Goal: Transaction & Acquisition: Purchase product/service

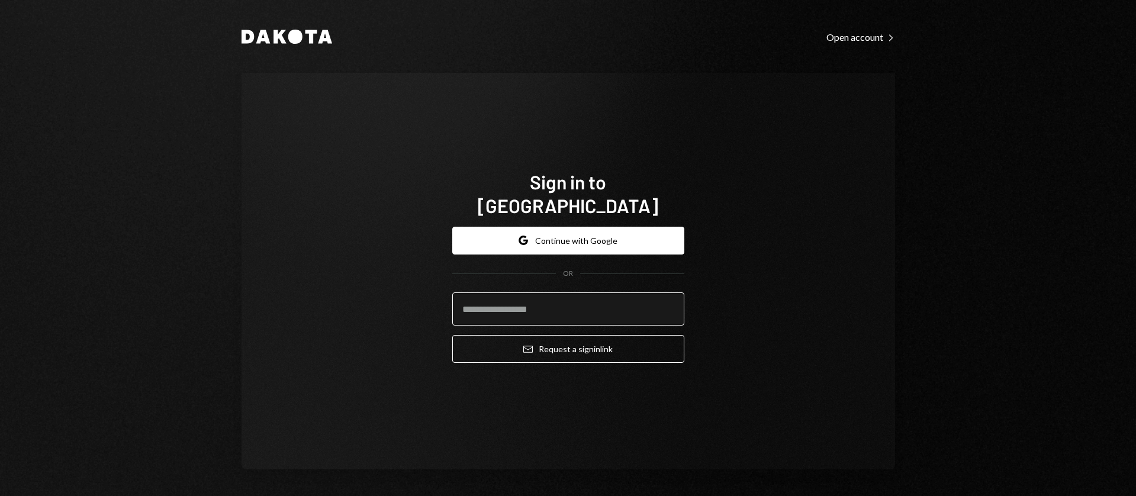
click at [564, 304] on input "email" at bounding box center [568, 308] width 232 height 33
click at [595, 300] on input "email" at bounding box center [568, 308] width 232 height 33
drag, startPoint x: 672, startPoint y: 300, endPoint x: 666, endPoint y: 300, distance: 6.5
click at [671, 300] on input "email" at bounding box center [568, 308] width 232 height 33
click at [0, 496] on com-1password-button at bounding box center [0, 496] width 0 height 0
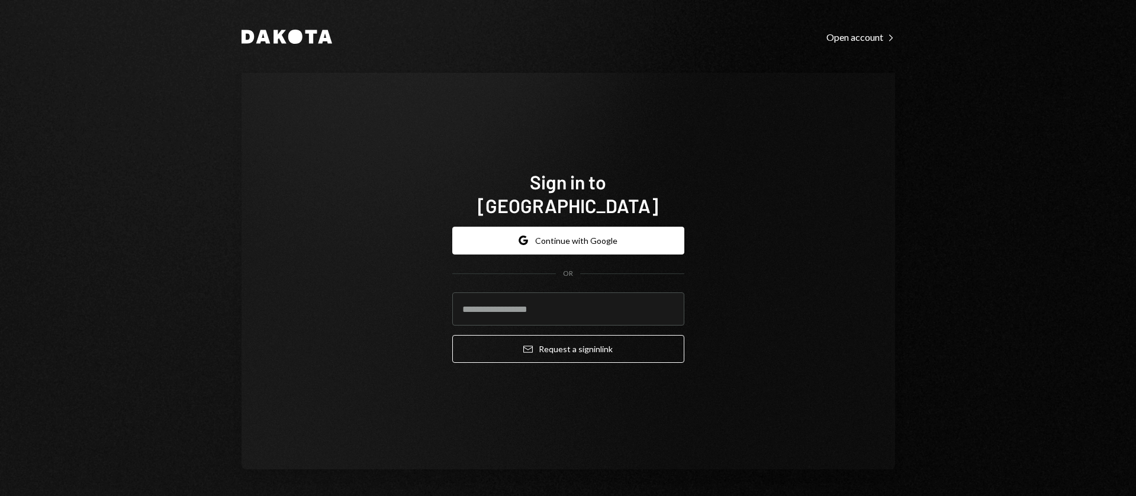
click at [603, 353] on div "Google Continue with Google OR Email Request a sign in link" at bounding box center [568, 295] width 232 height 156
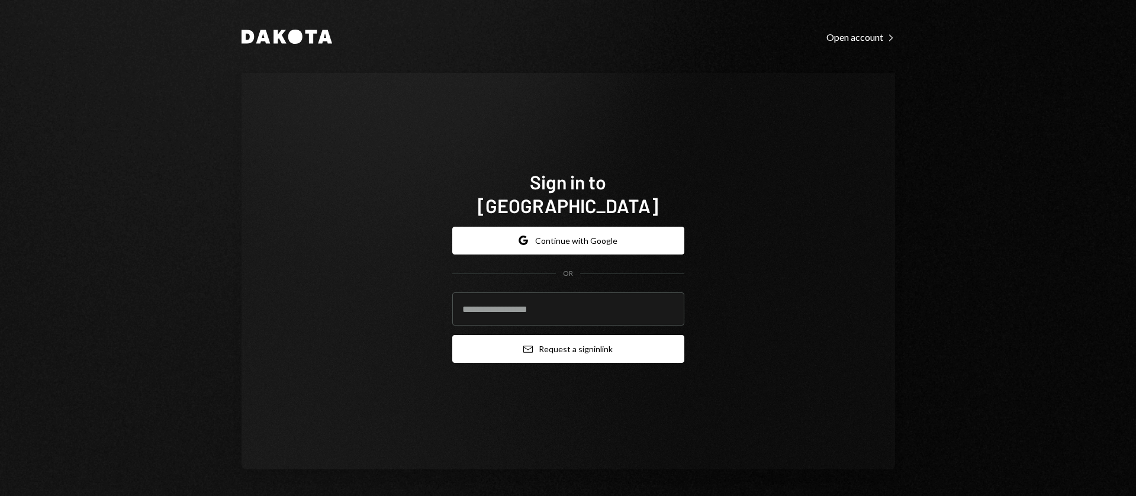
click at [593, 335] on button "Email Request a sign in link" at bounding box center [568, 349] width 232 height 28
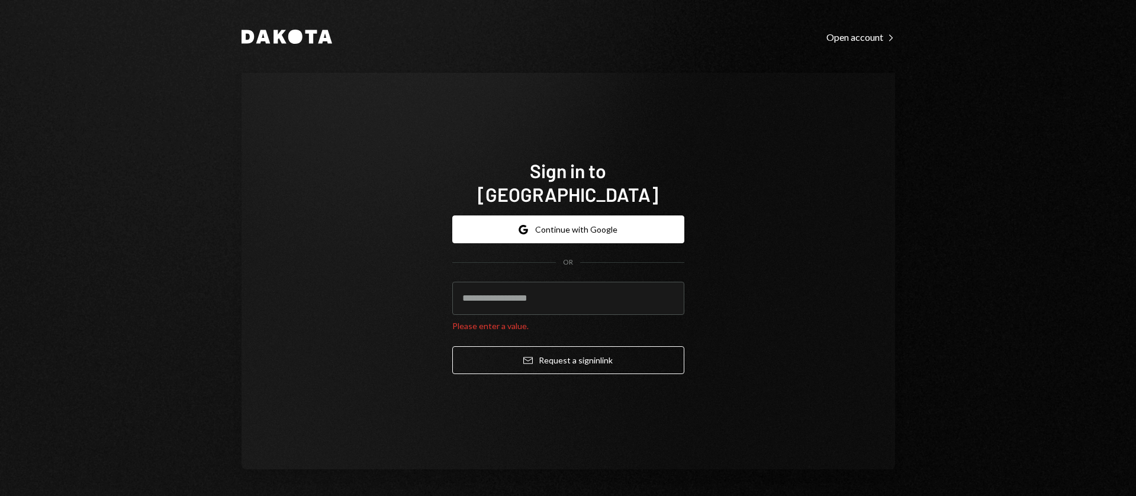
type input "**********"
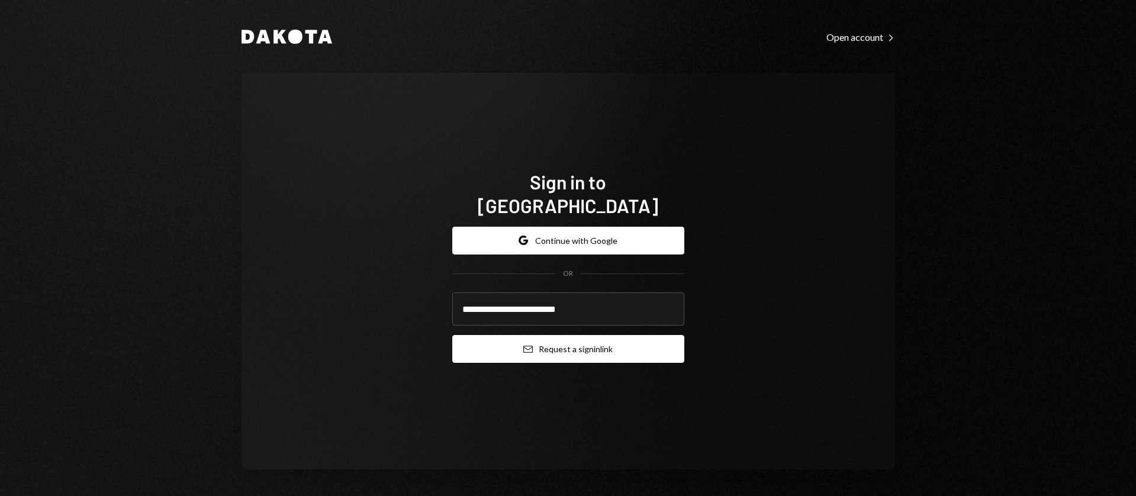
click at [546, 337] on button "Email Request a sign in link" at bounding box center [568, 349] width 232 height 28
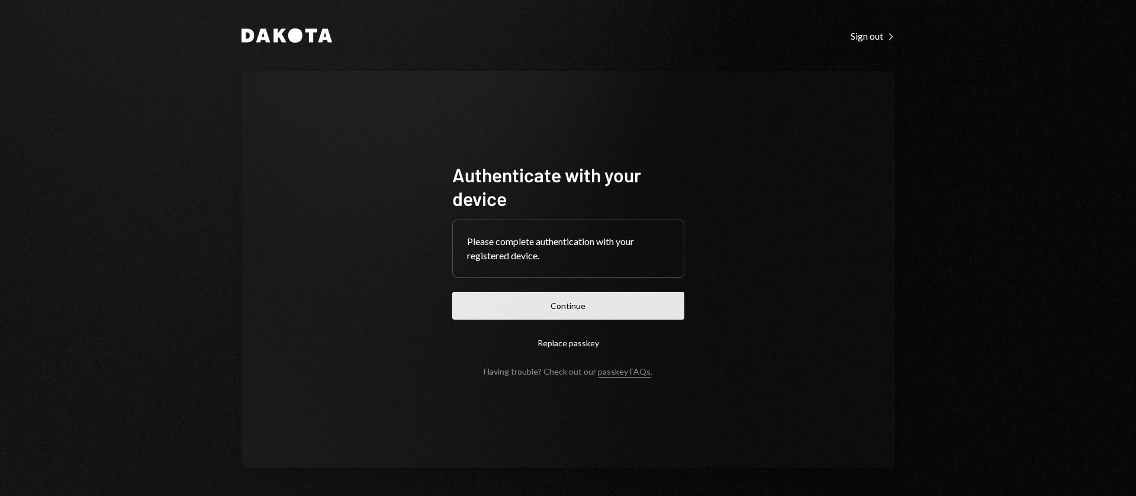
click at [544, 301] on button "Continue" at bounding box center [568, 306] width 232 height 28
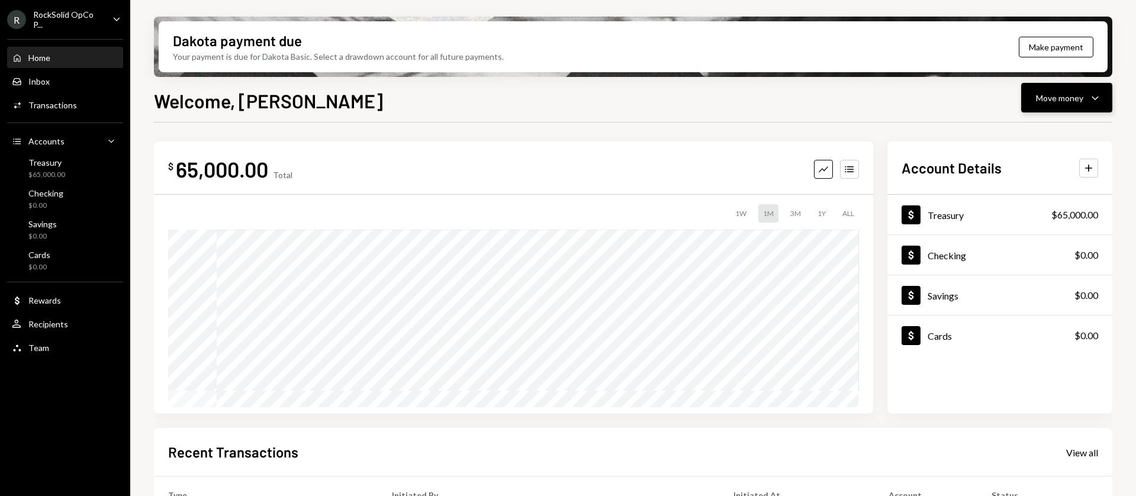
click at [1048, 99] on div "Move money" at bounding box center [1059, 98] width 47 height 12
click at [1030, 139] on div "Send" at bounding box center [1057, 133] width 86 height 12
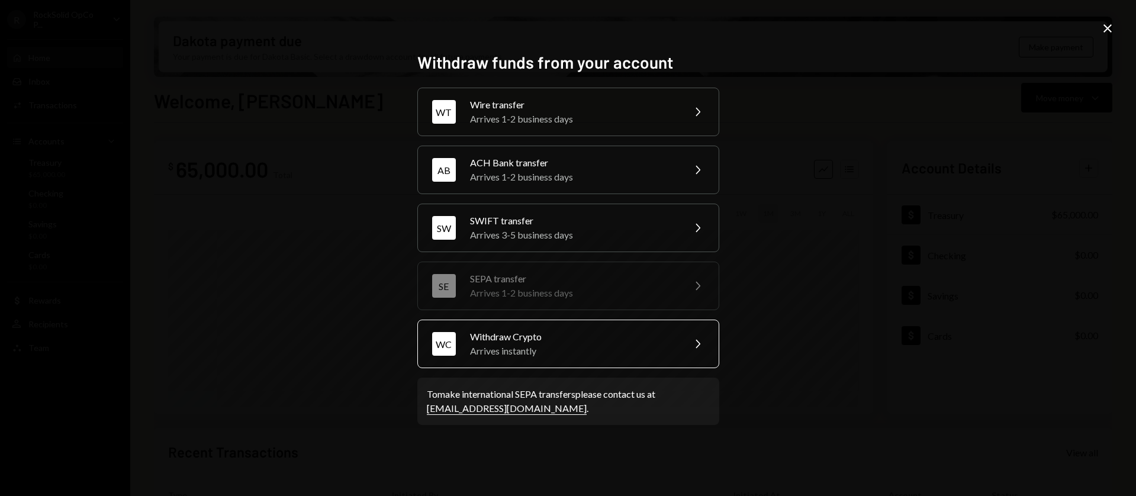
click at [520, 344] on div "Arrives instantly" at bounding box center [573, 351] width 206 height 14
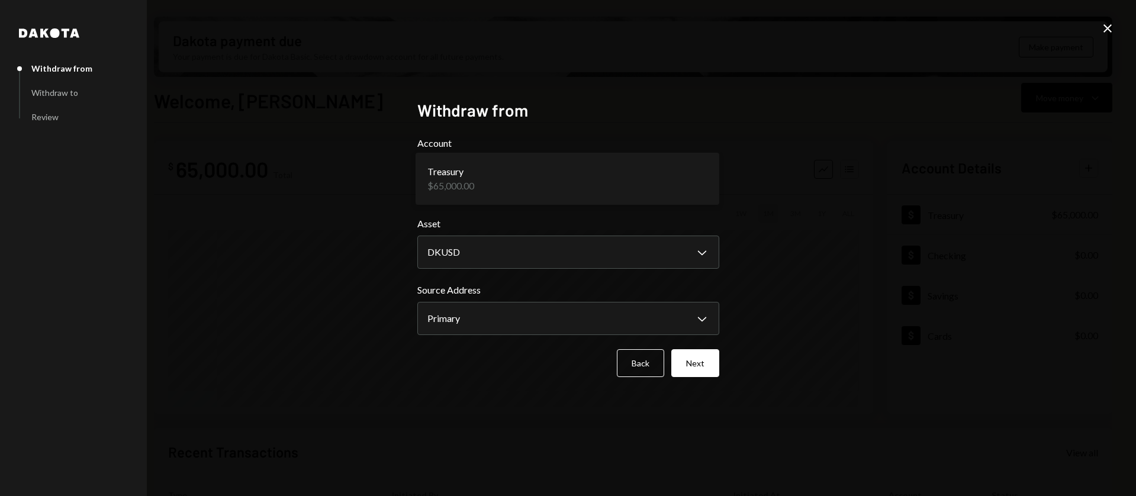
click at [480, 191] on body "**********" at bounding box center [568, 248] width 1136 height 496
click at [489, 253] on body "**********" at bounding box center [568, 248] width 1136 height 496
click at [630, 255] on body "**********" at bounding box center [568, 248] width 1136 height 496
click at [538, 319] on body "**********" at bounding box center [568, 248] width 1136 height 496
click at [642, 370] on button "Back" at bounding box center [640, 363] width 47 height 28
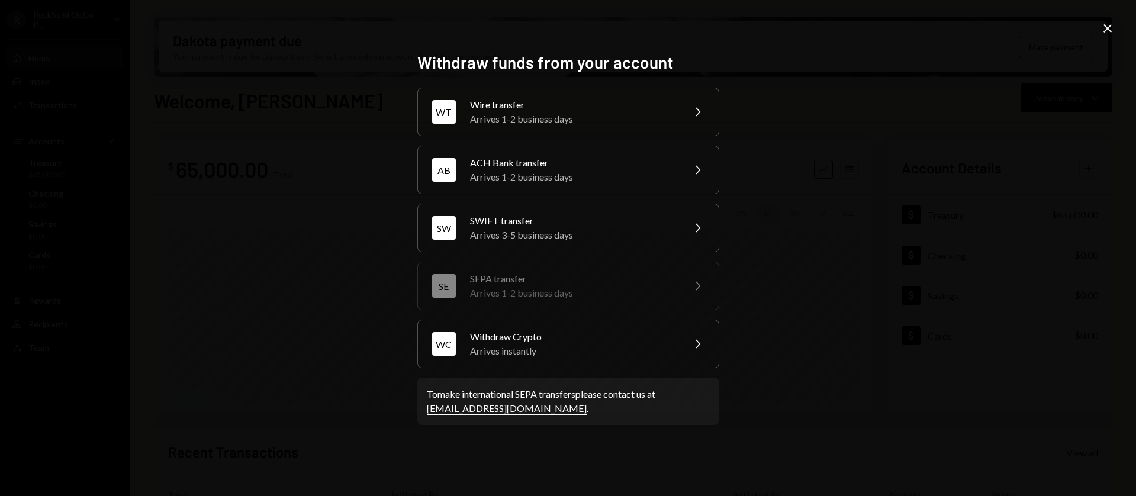
click at [1110, 18] on div "Withdraw funds from your account WT Wire transfer Arrives 1-2 business days Che…" at bounding box center [568, 248] width 1136 height 496
click at [1109, 32] on icon "Close" at bounding box center [1108, 28] width 14 height 14
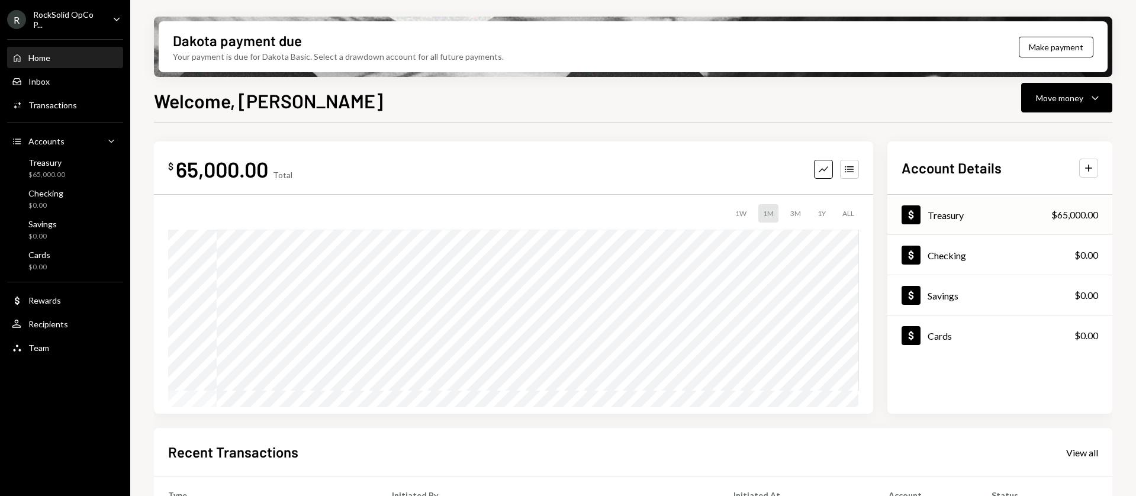
click at [975, 210] on div "Dollar Treasury $65,000.00" at bounding box center [1000, 215] width 225 height 38
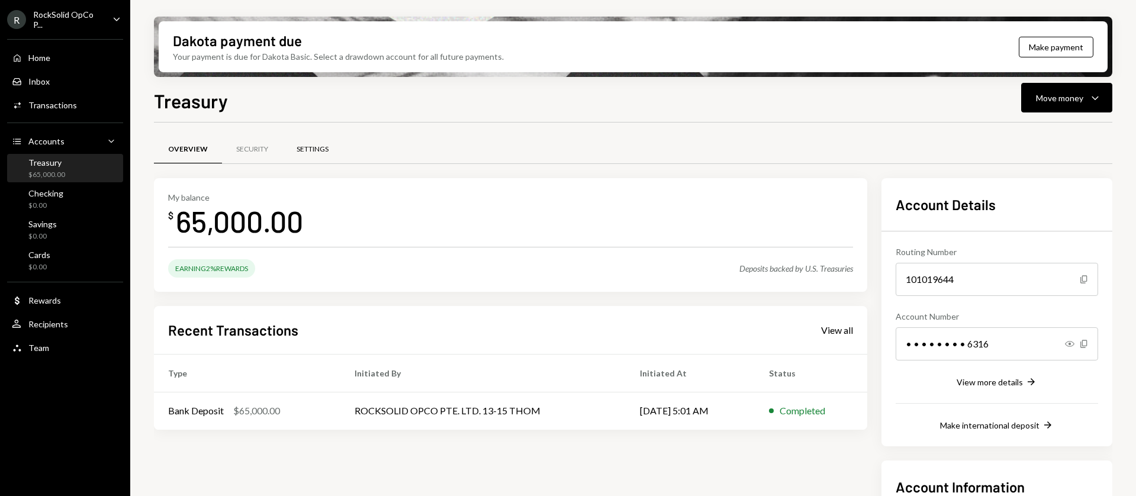
click at [311, 149] on div "Settings" at bounding box center [313, 149] width 32 height 10
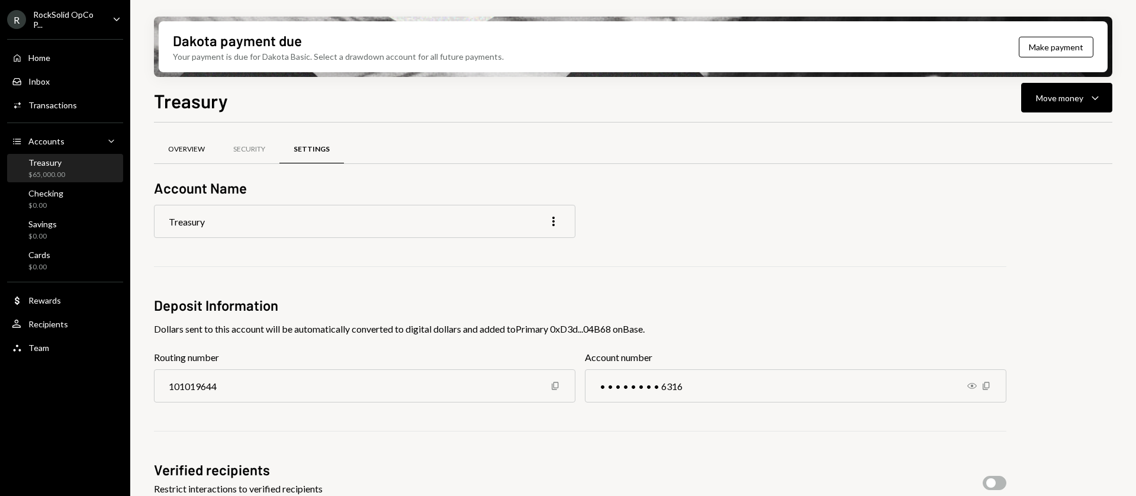
click at [166, 152] on div "Overview" at bounding box center [186, 150] width 65 height 28
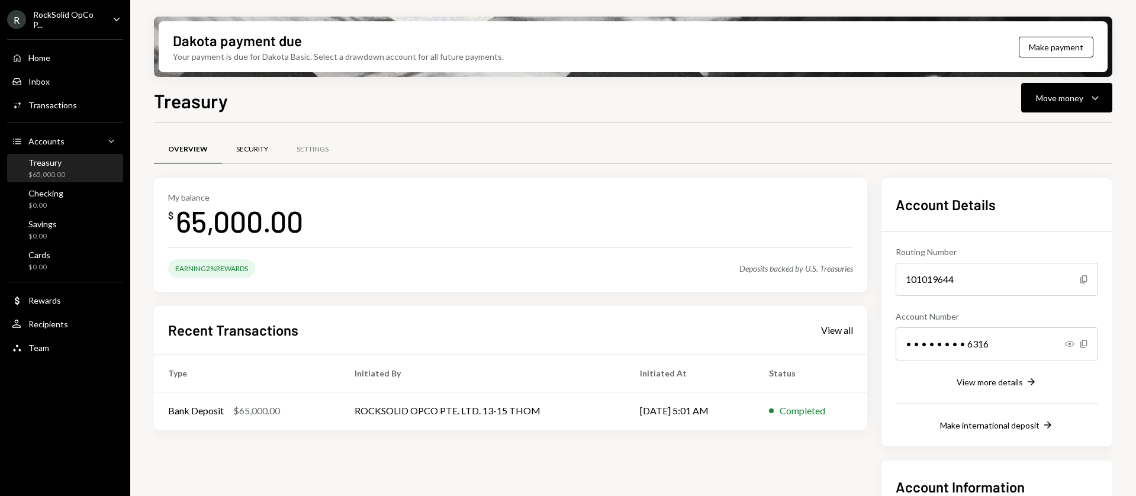
click at [248, 151] on div "Security" at bounding box center [252, 149] width 32 height 10
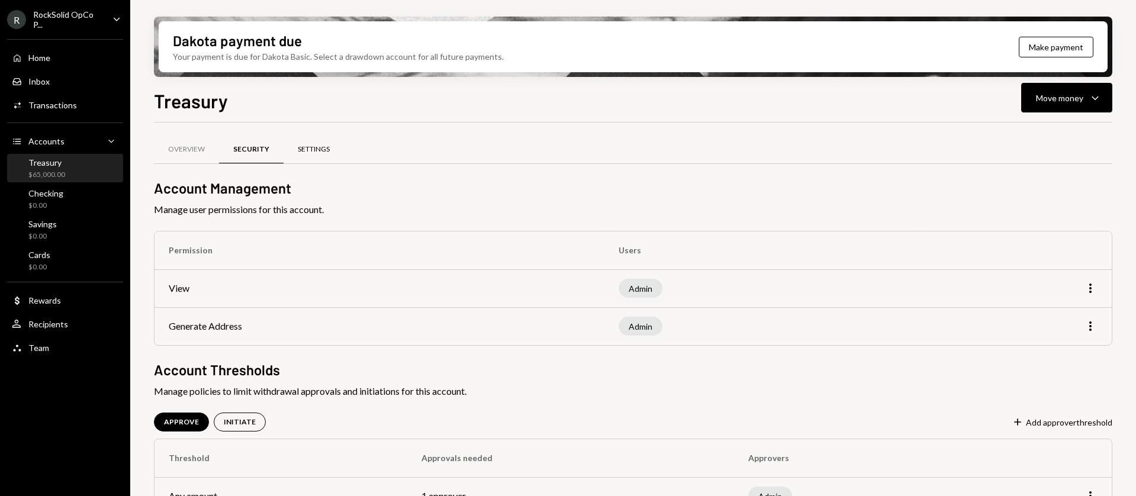
click at [313, 141] on div "Settings" at bounding box center [314, 150] width 60 height 28
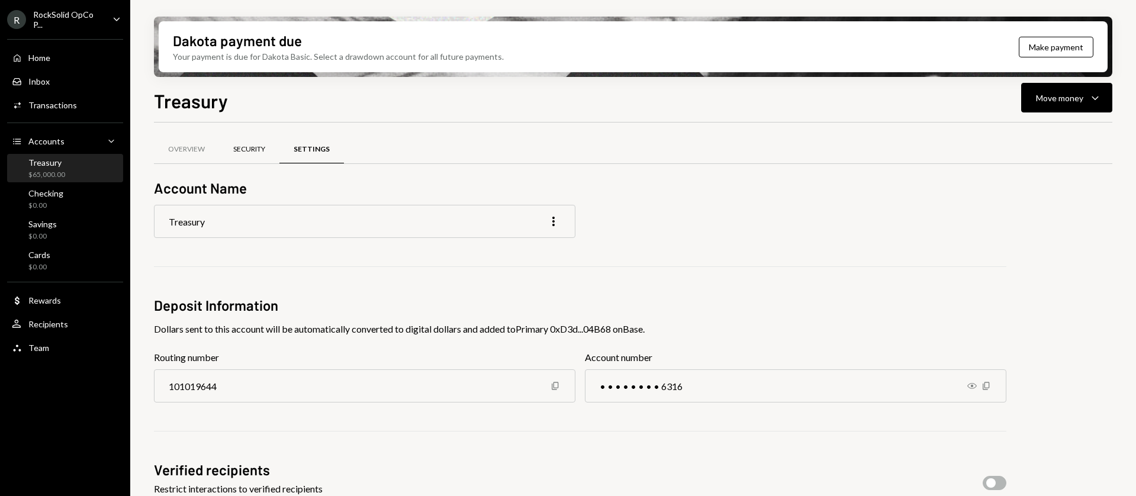
click at [245, 155] on div "Security" at bounding box center [249, 150] width 60 height 28
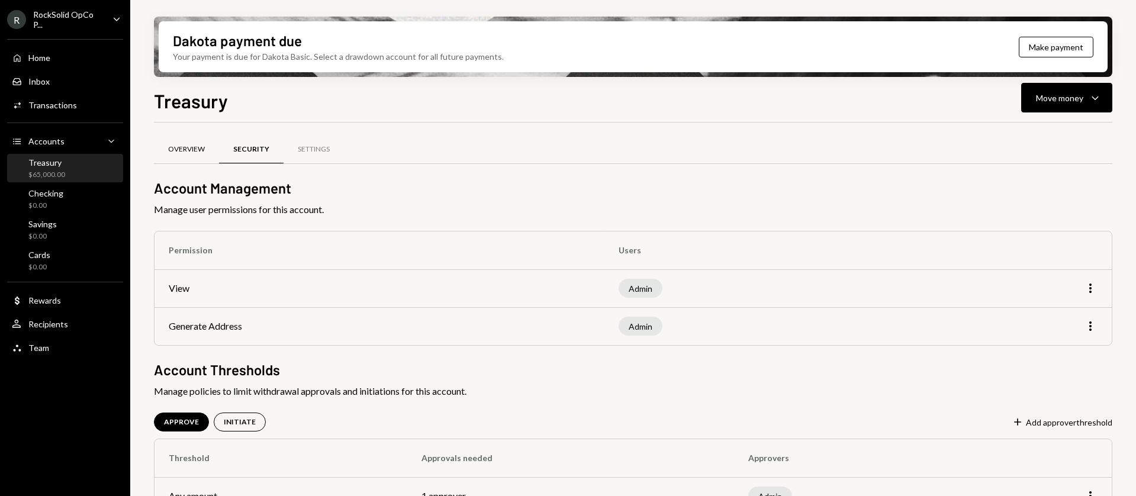
click at [187, 146] on div "Overview" at bounding box center [186, 149] width 37 height 10
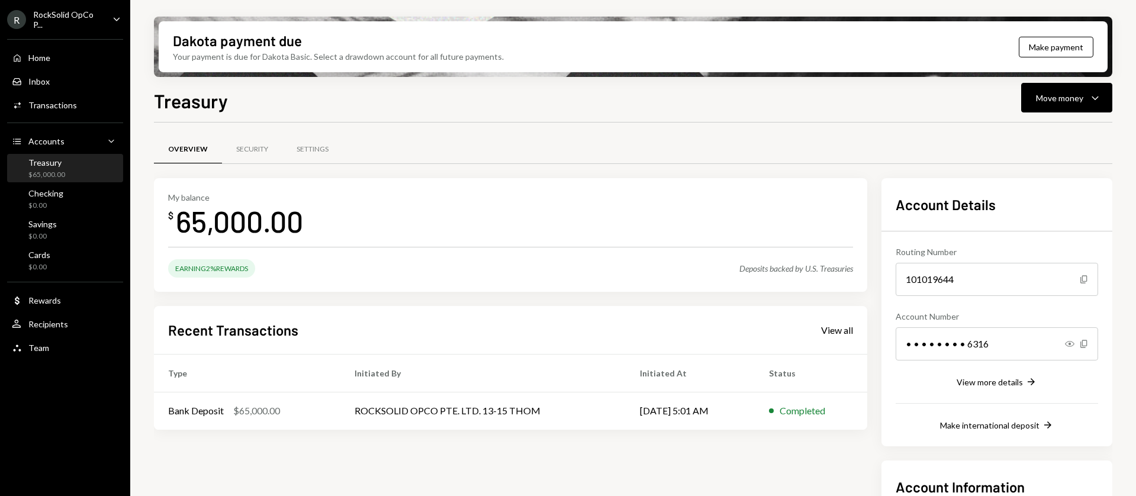
click at [116, 22] on icon "Caret Down" at bounding box center [116, 18] width 13 height 13
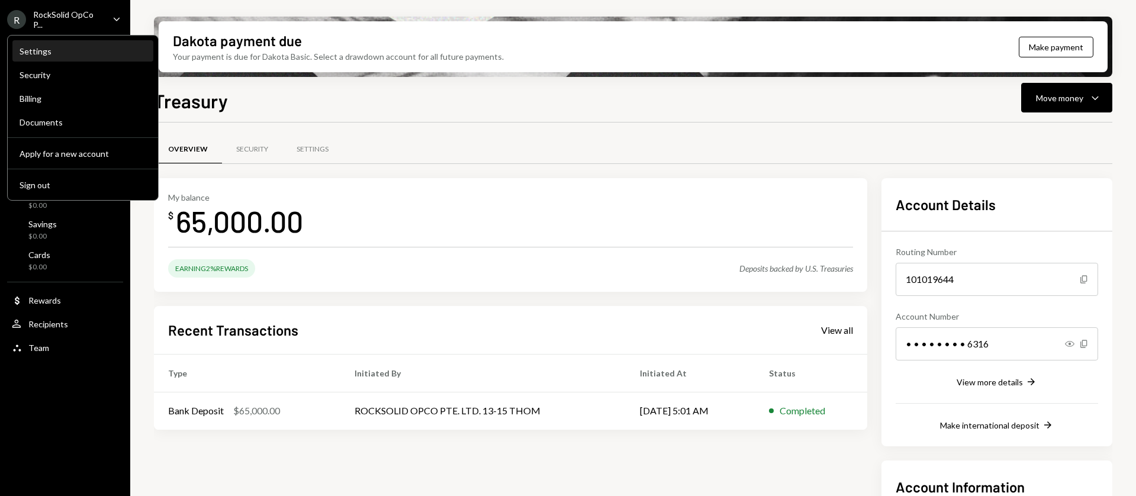
click at [52, 55] on div "Settings" at bounding box center [83, 51] width 127 height 10
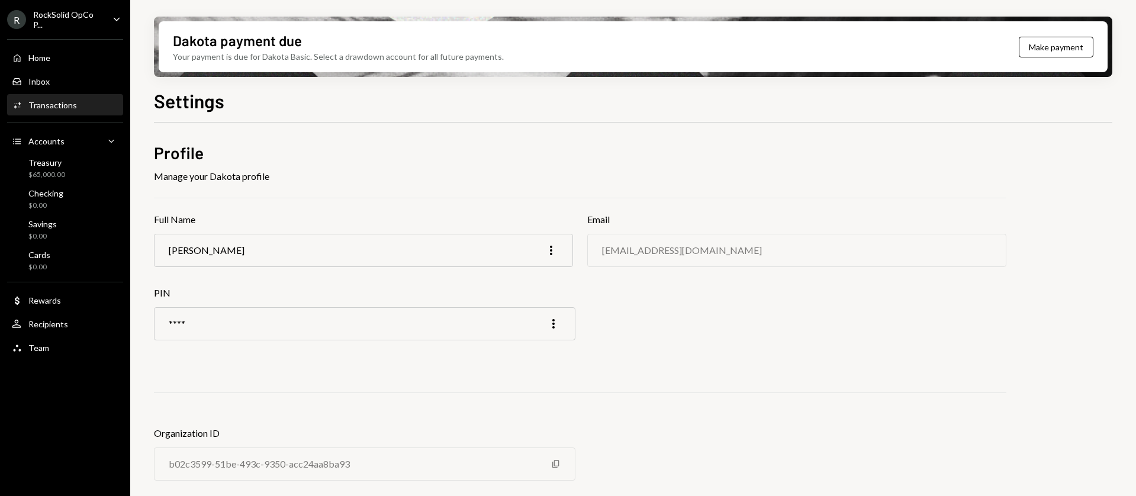
click at [37, 97] on div "Activities Transactions" at bounding box center [65, 105] width 107 height 20
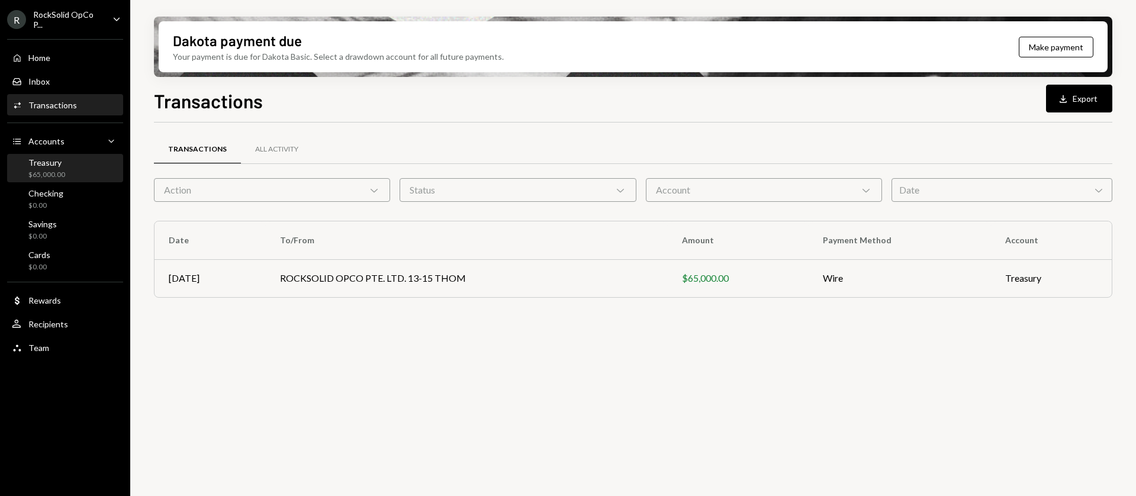
click at [83, 165] on div "Treasury $65,000.00" at bounding box center [65, 168] width 107 height 22
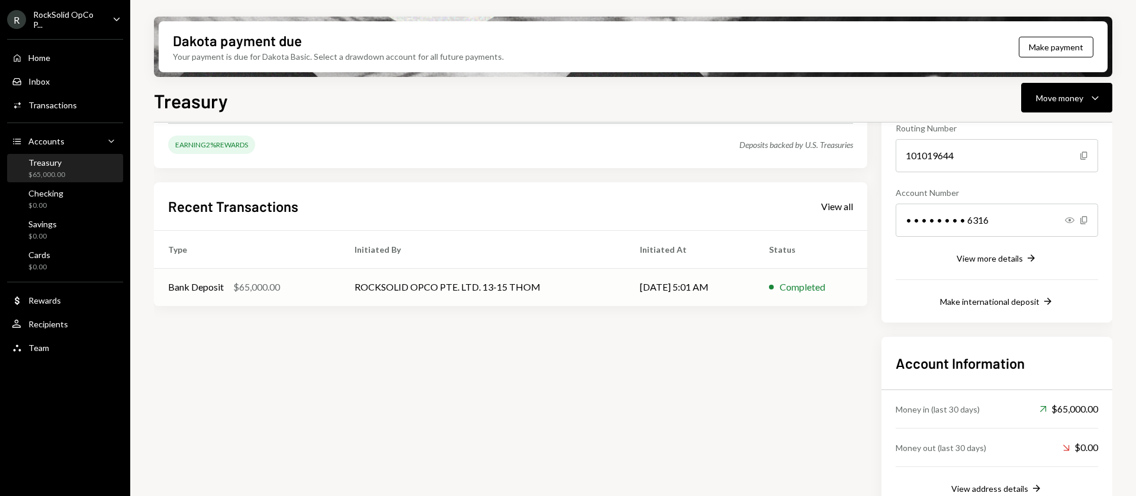
scroll to position [147, 0]
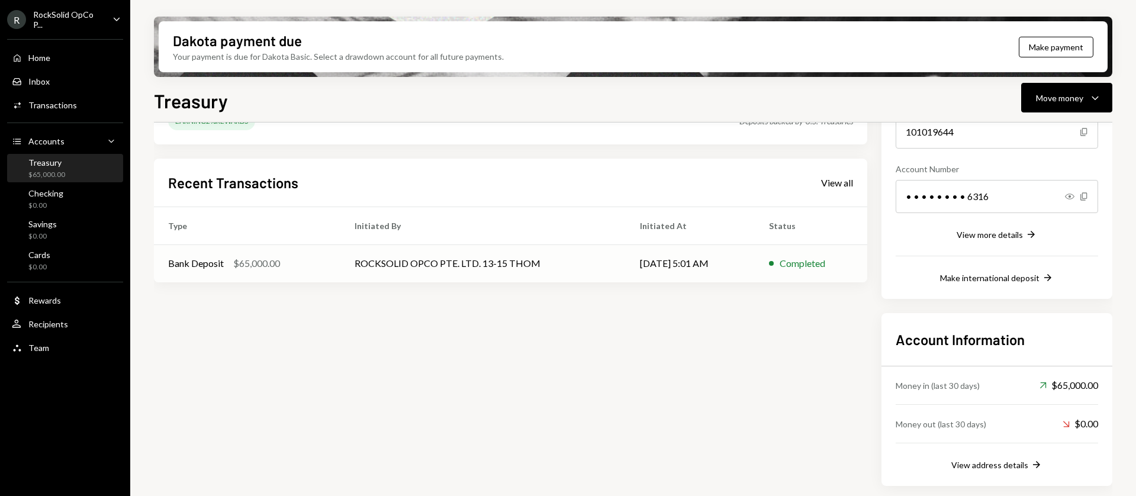
click at [470, 271] on td "ROCKSOLID OPCO PTE. LTD. 13-15 THOM" at bounding box center [482, 264] width 285 height 38
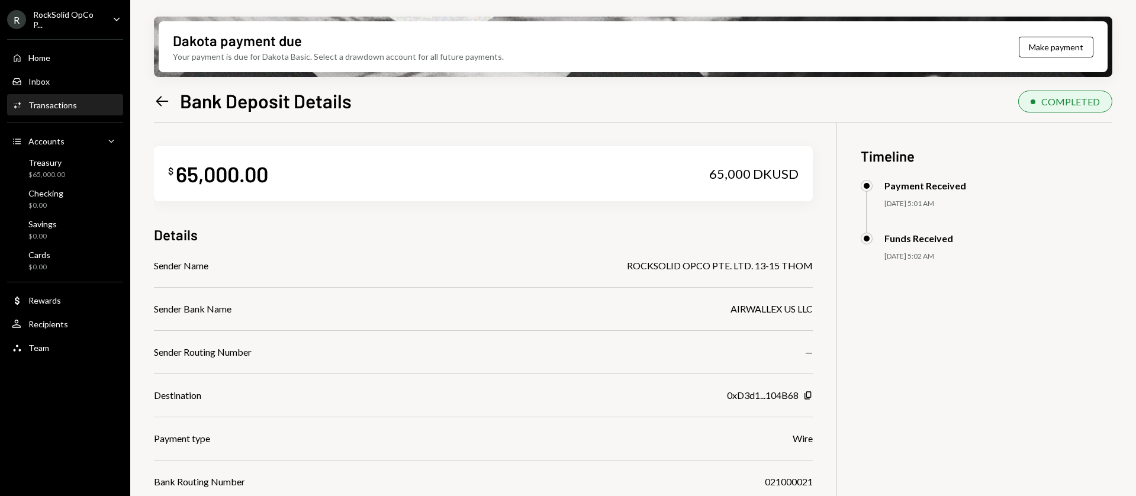
click at [164, 103] on icon "Left Arrow" at bounding box center [162, 101] width 17 height 17
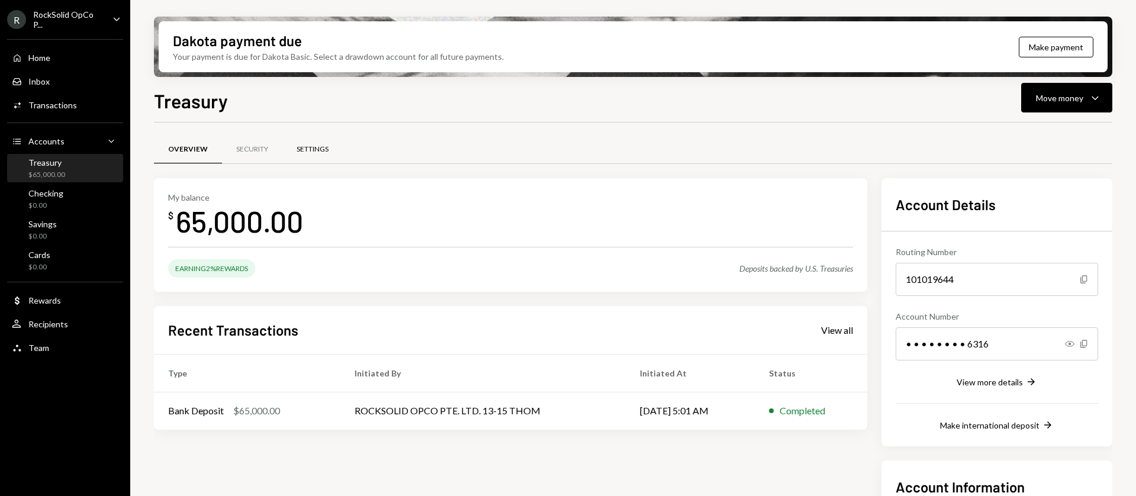
click at [292, 153] on div "Settings" at bounding box center [312, 150] width 60 height 28
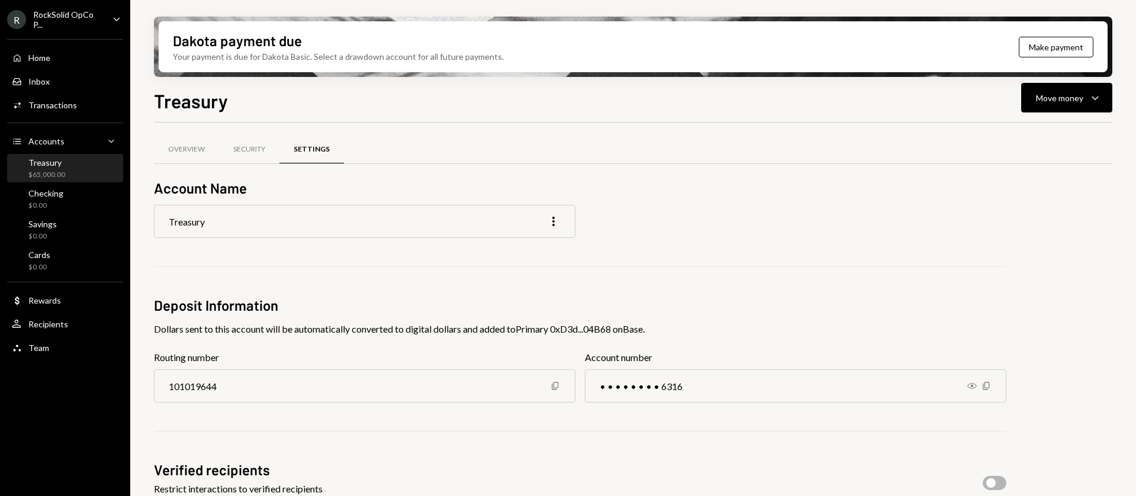
click at [258, 220] on div "Treasury More" at bounding box center [365, 221] width 422 height 33
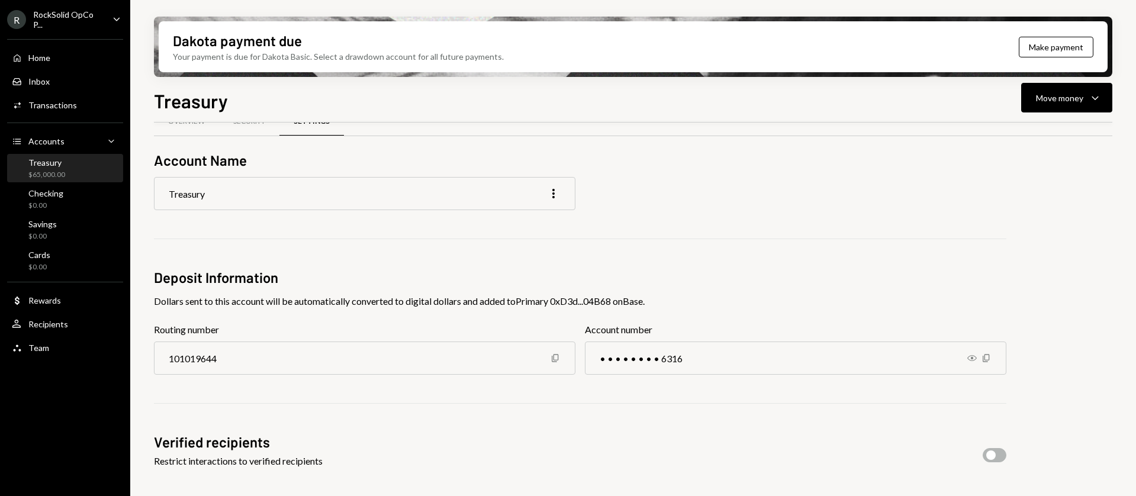
scroll to position [30, 0]
click at [547, 190] on div "More" at bounding box center [554, 191] width 14 height 14
click at [665, 215] on div "Account Name Treasury More Deposit Information Dollars sent to this account wil…" at bounding box center [580, 370] width 853 height 444
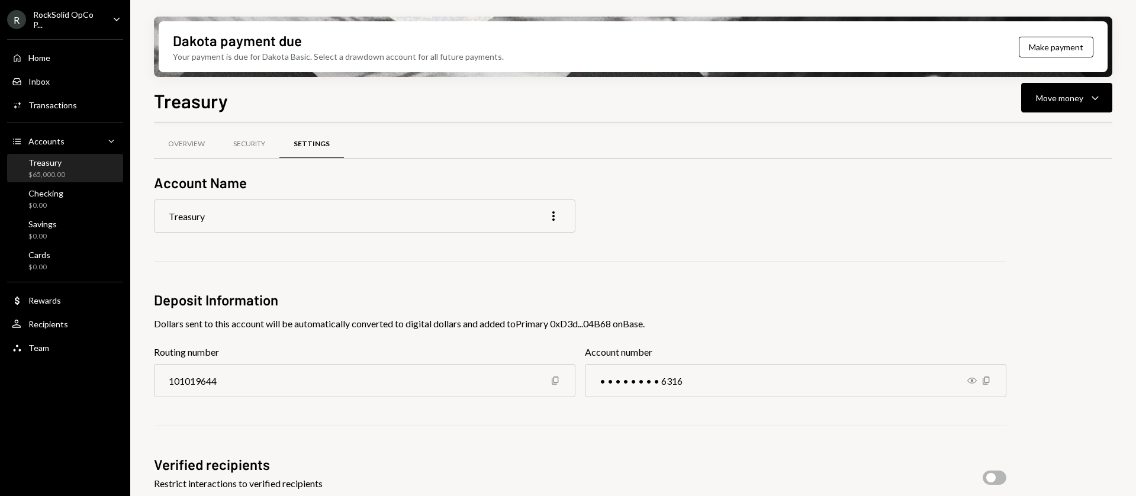
scroll to position [0, 0]
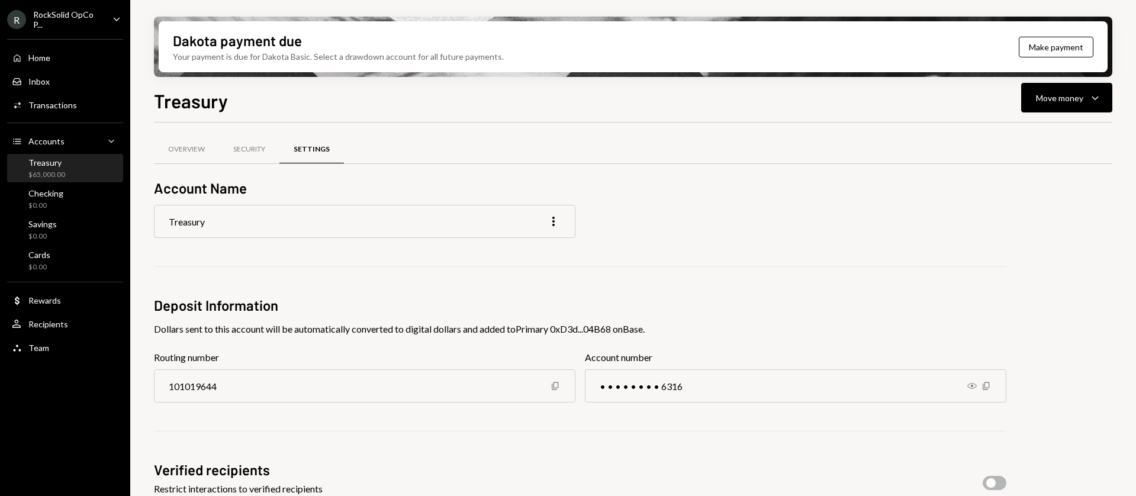
click at [66, 165] on div "Treasury $65,000.00" at bounding box center [65, 168] width 107 height 22
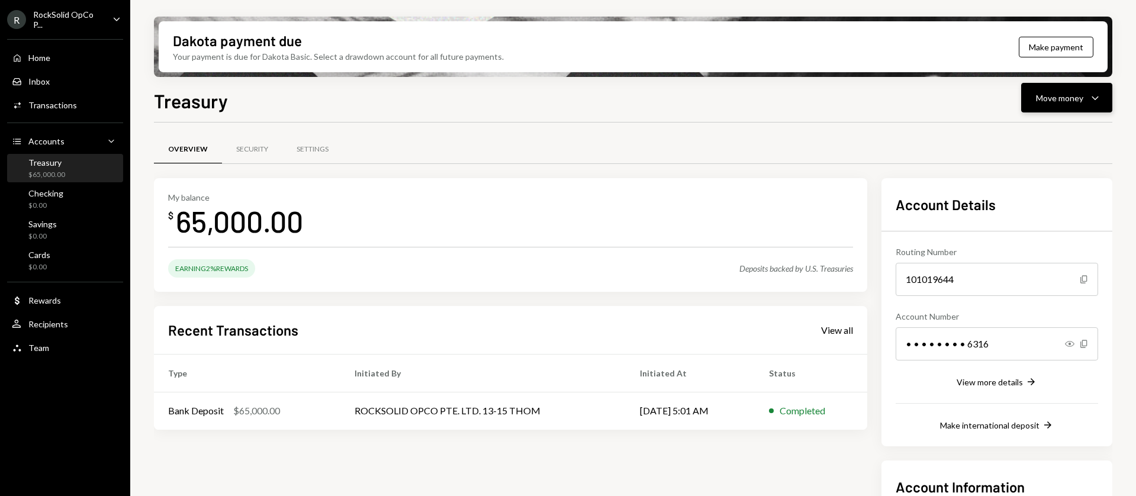
click at [1045, 98] on div "Move money" at bounding box center [1059, 98] width 47 height 12
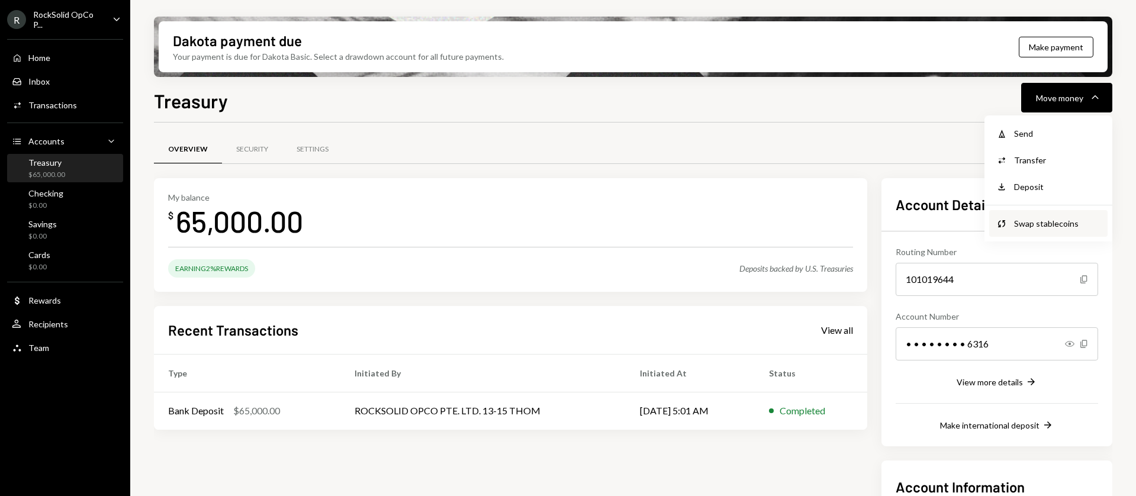
click at [1031, 229] on div "Swap stablecoins" at bounding box center [1057, 223] width 86 height 12
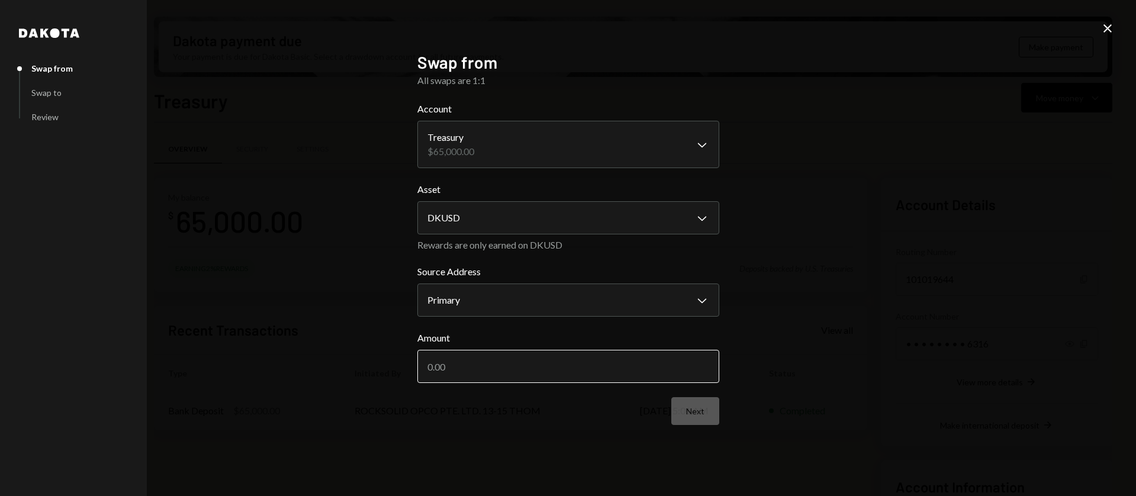
click at [536, 360] on input "Amount" at bounding box center [568, 366] width 302 height 33
type input "65000"
click at [678, 417] on button "Next" at bounding box center [695, 411] width 48 height 28
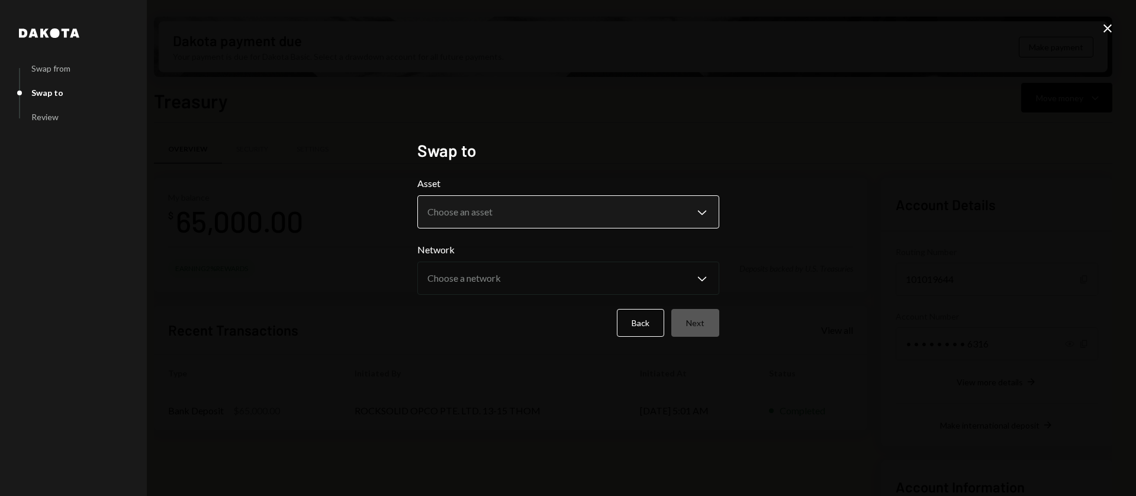
click at [535, 216] on body "R RockSolid OpCo P... Caret Down Home Home Inbox Inbox Activities Transactions …" at bounding box center [568, 248] width 1136 height 496
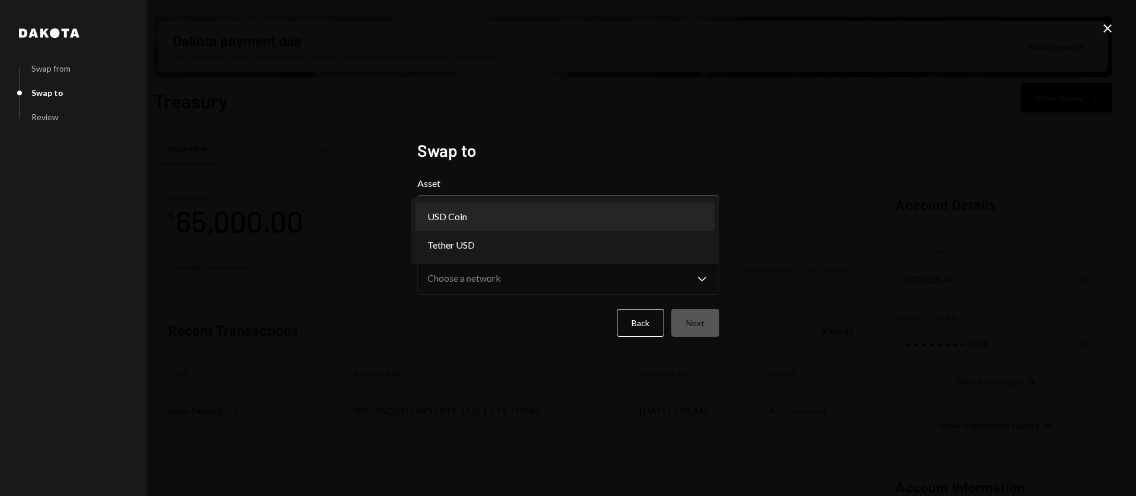
select select "****"
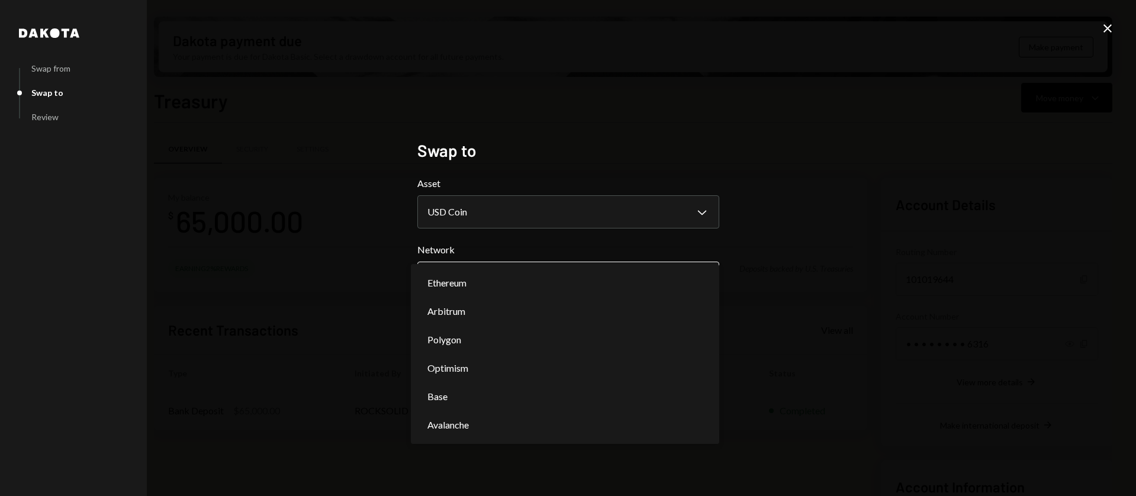
click at [512, 268] on body "R RockSolid OpCo P... Caret Down Home Home Inbox Inbox Activities Transactions …" at bounding box center [568, 248] width 1136 height 496
select select "**********"
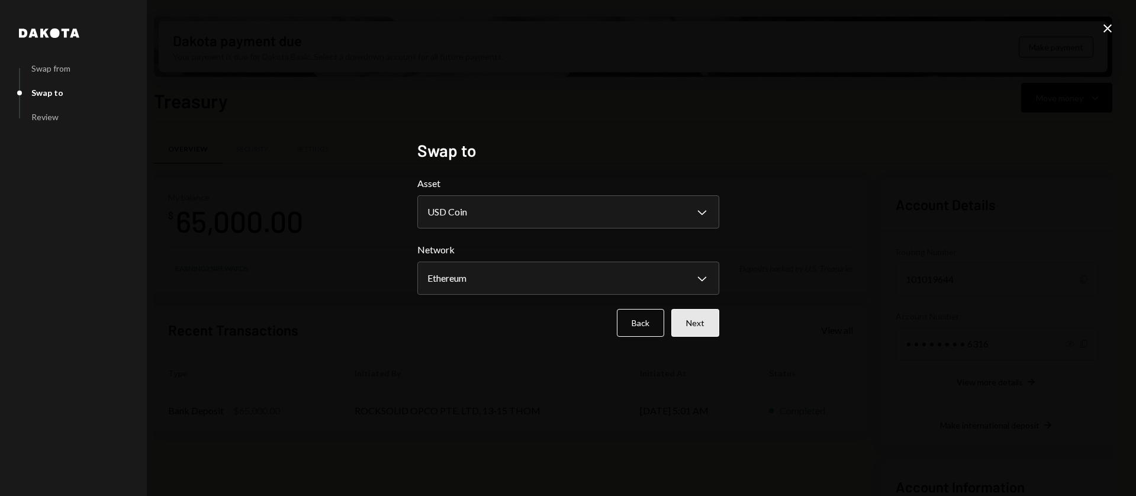
click at [682, 322] on button "Next" at bounding box center [695, 323] width 48 height 28
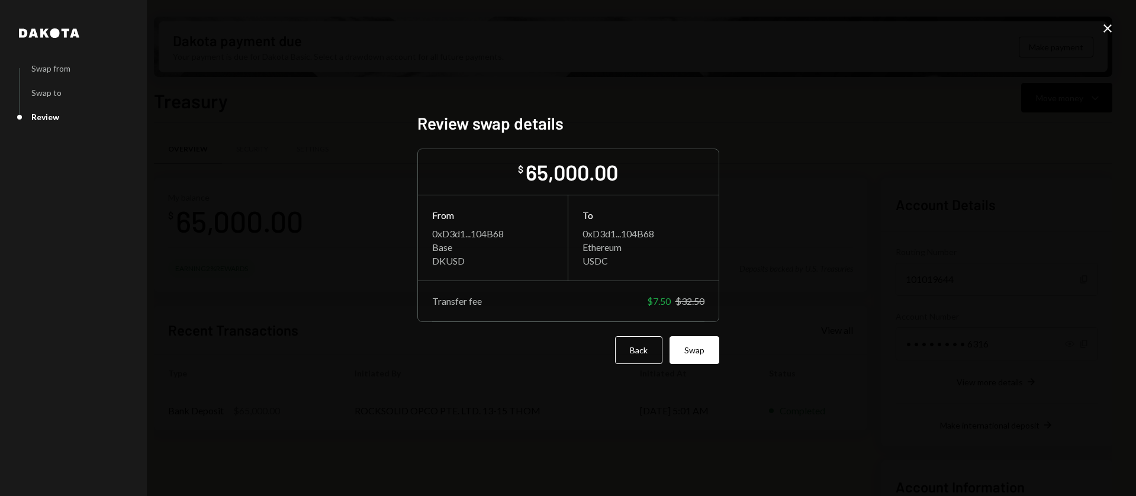
click at [458, 237] on div "0xD3d1...104B68" at bounding box center [492, 233] width 121 height 11
click at [507, 267] on div "From 0xD3d1...104B68 Base DKUSD" at bounding box center [493, 237] width 150 height 85
click at [696, 356] on button "Swap" at bounding box center [695, 350] width 50 height 28
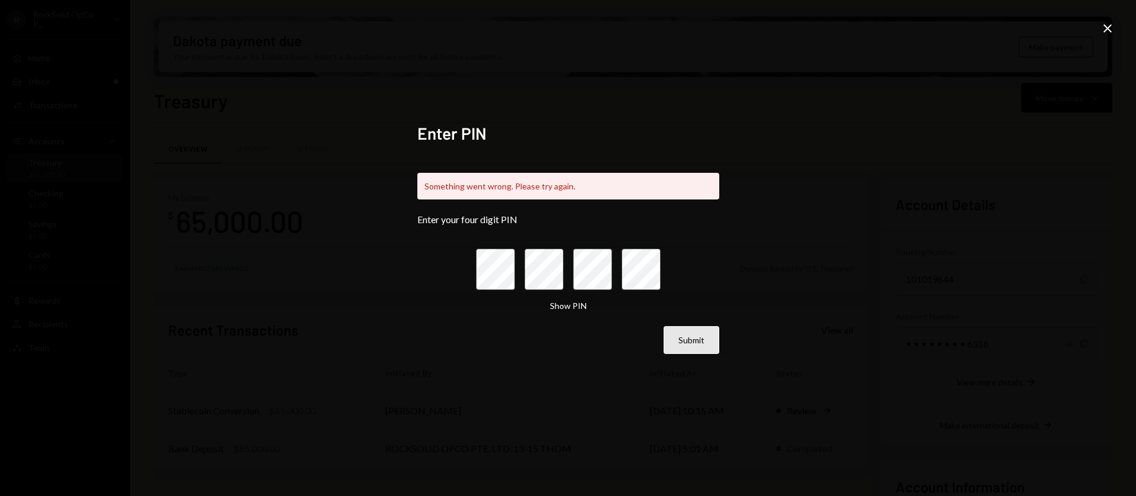
click at [690, 341] on button "Submit" at bounding box center [692, 340] width 56 height 28
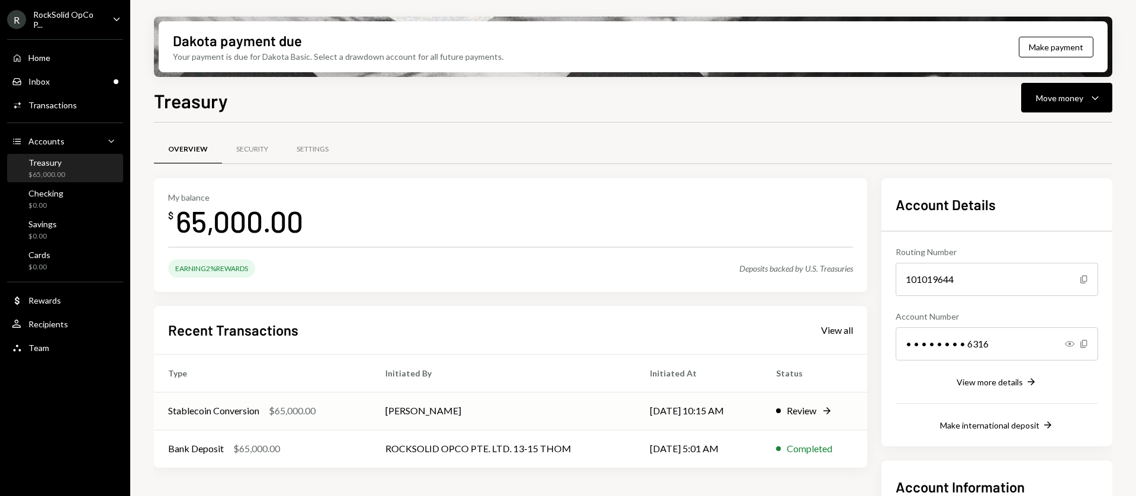
scroll to position [20, 0]
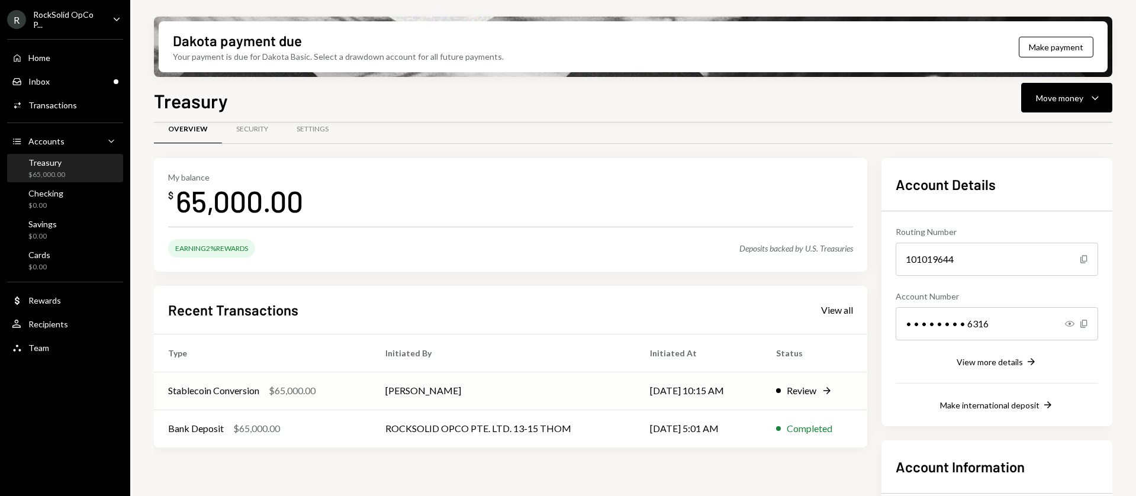
click at [802, 391] on div "Review" at bounding box center [802, 391] width 30 height 14
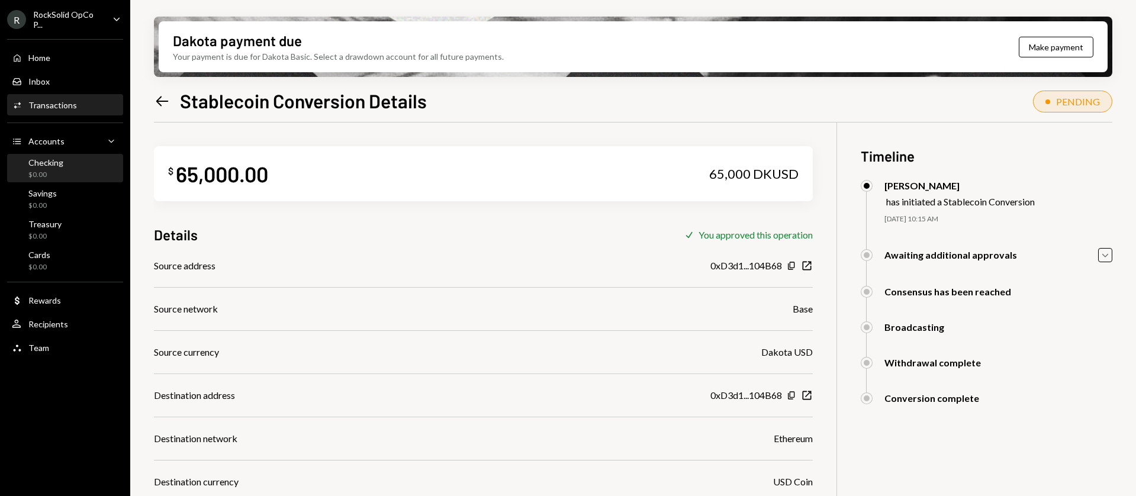
click at [69, 165] on div "Checking $0.00" at bounding box center [65, 168] width 107 height 22
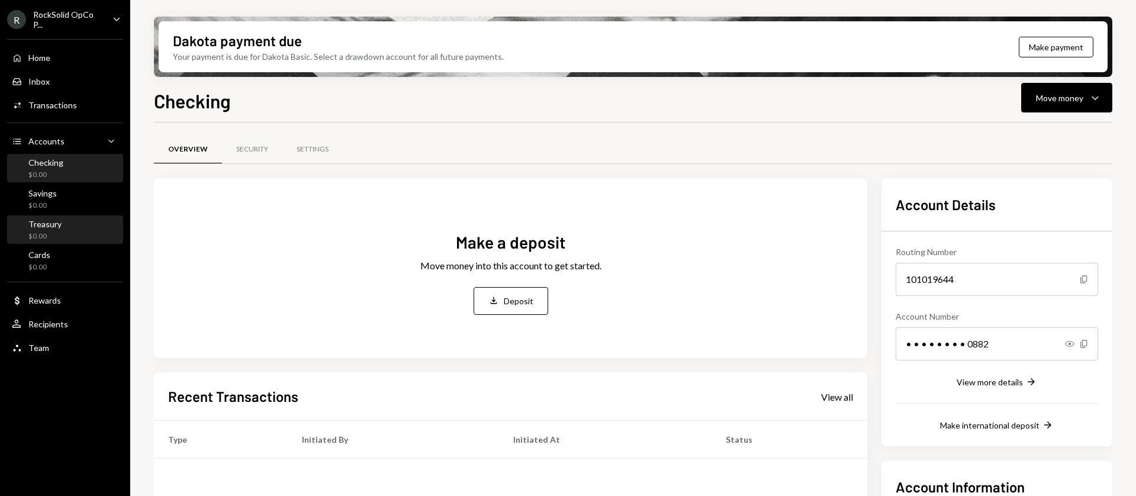
click at [57, 230] on div "Treasury $0.00" at bounding box center [44, 230] width 33 height 22
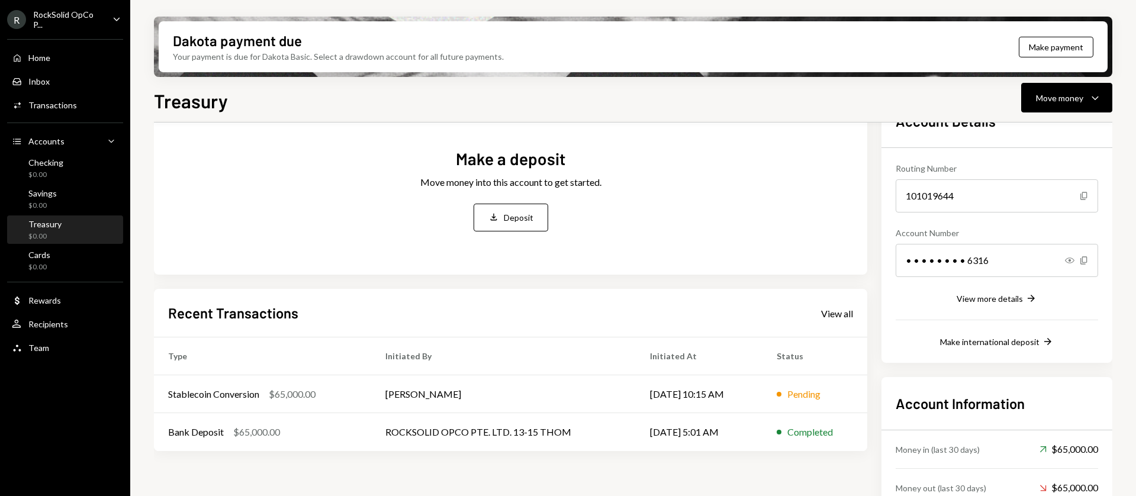
scroll to position [140, 0]
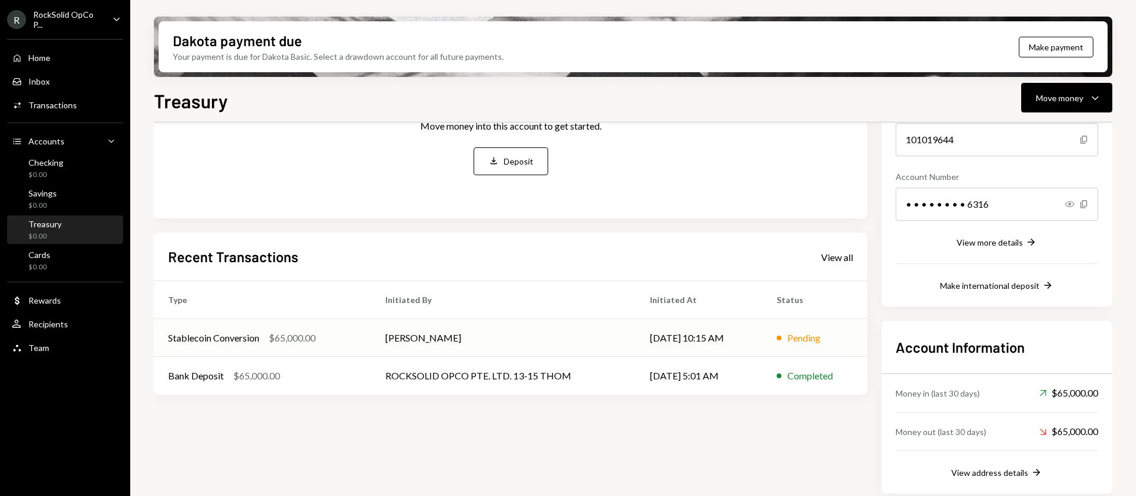
click at [712, 341] on td "[DATE] 10:15 AM" at bounding box center [699, 338] width 127 height 38
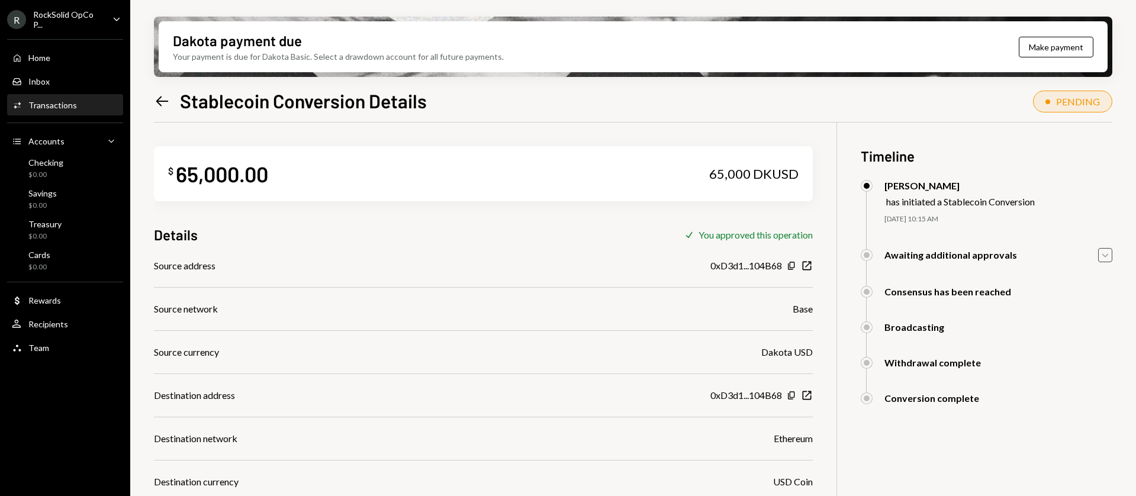
click at [1105, 257] on icon "button" at bounding box center [1105, 255] width 6 height 4
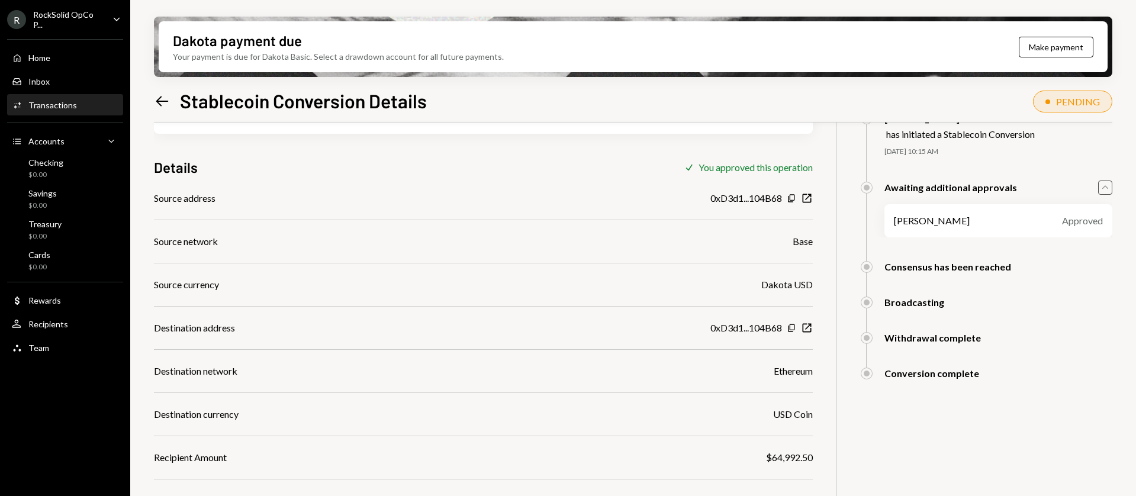
scroll to position [95, 0]
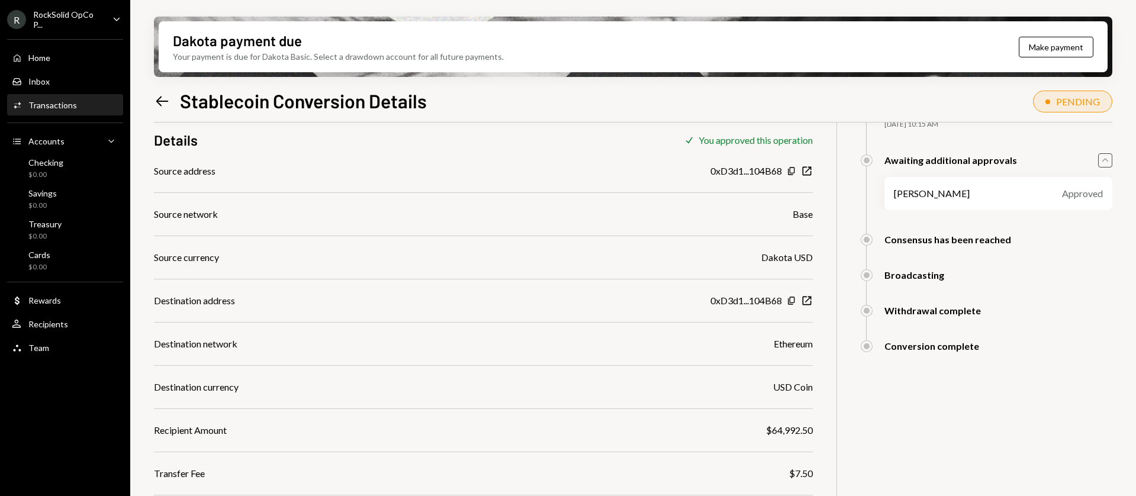
click at [866, 348] on div at bounding box center [867, 346] width 6 height 6
click at [917, 349] on div "Conversion complete" at bounding box center [932, 345] width 95 height 11
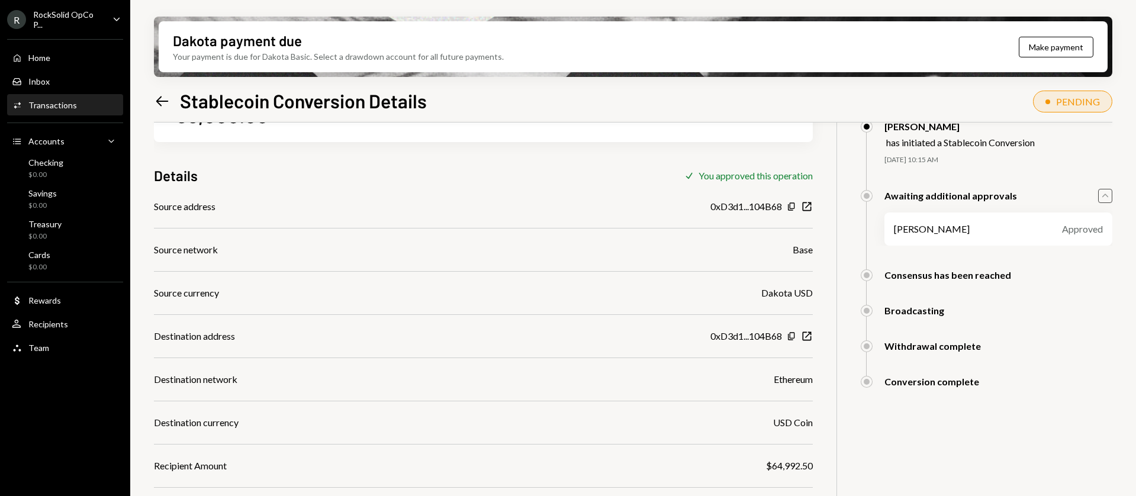
scroll to position [54, 0]
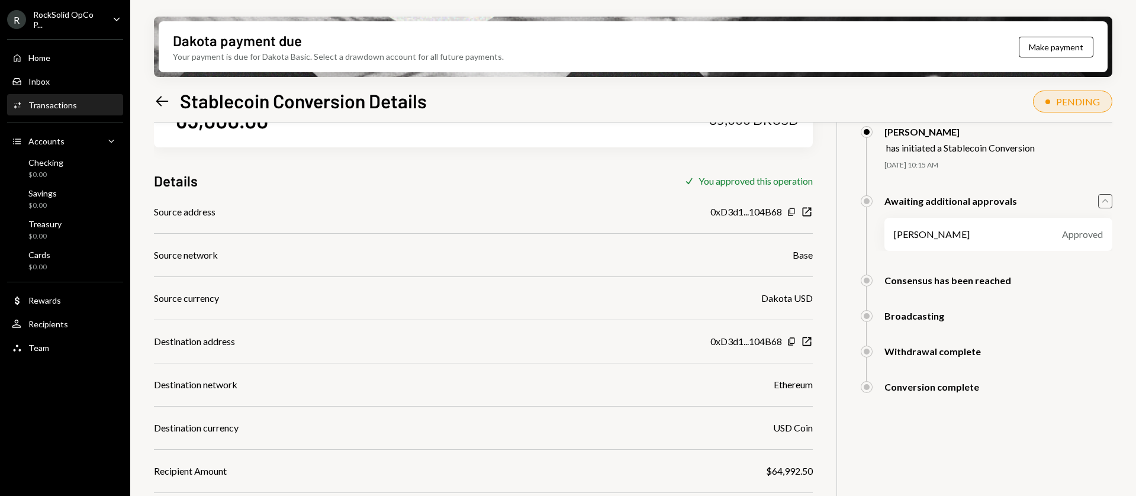
click at [814, 345] on div "$ 65,000.00 65,000 DKUSD Details Check You approved this operation Source addre…" at bounding box center [633, 317] width 959 height 496
click at [804, 345] on icon "New Window" at bounding box center [807, 342] width 12 height 12
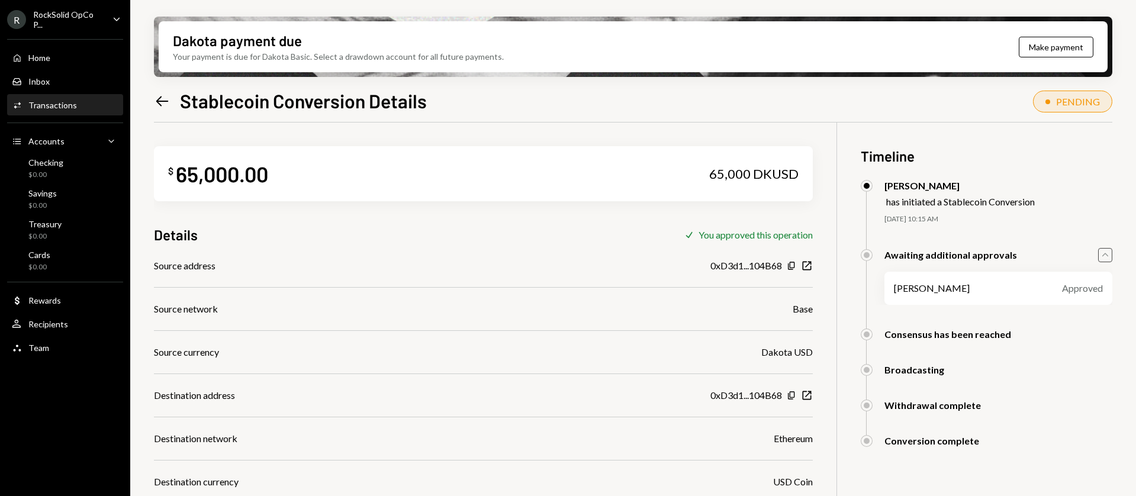
click at [155, 107] on icon "Left Arrow" at bounding box center [162, 101] width 17 height 17
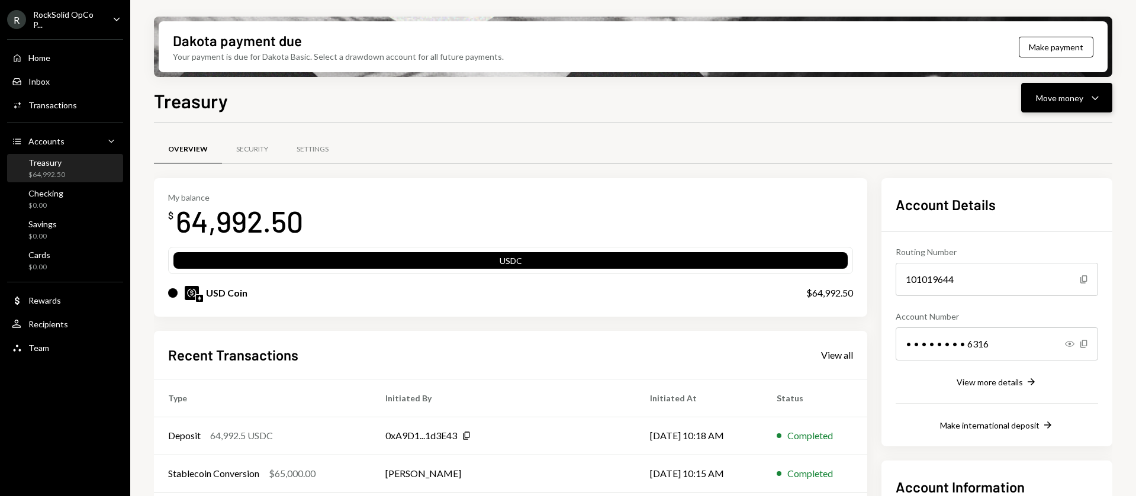
click at [1065, 105] on button "Move money Caret Down" at bounding box center [1066, 98] width 91 height 30
click at [1028, 134] on div "Send" at bounding box center [1057, 133] width 86 height 12
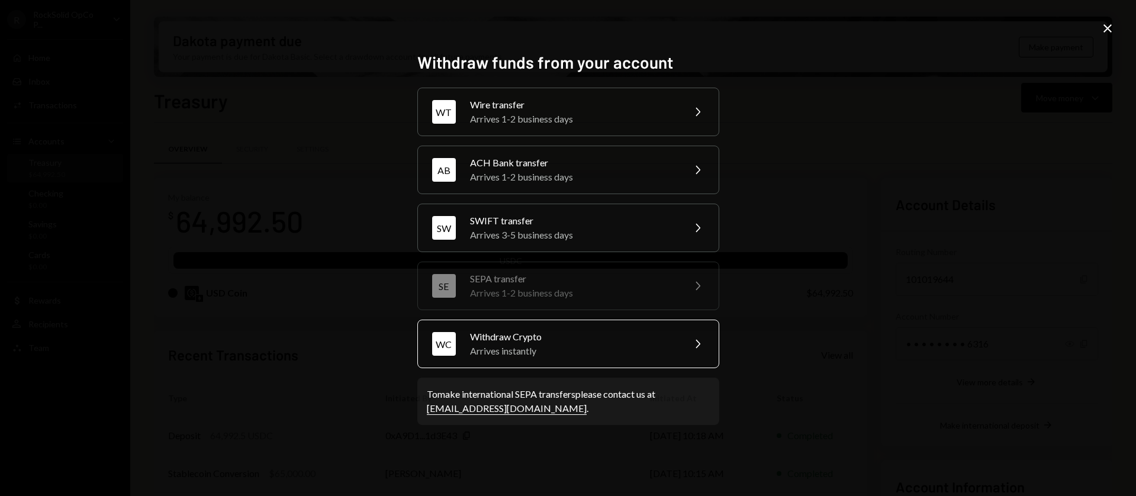
click at [502, 345] on div "Arrives instantly" at bounding box center [573, 351] width 206 height 14
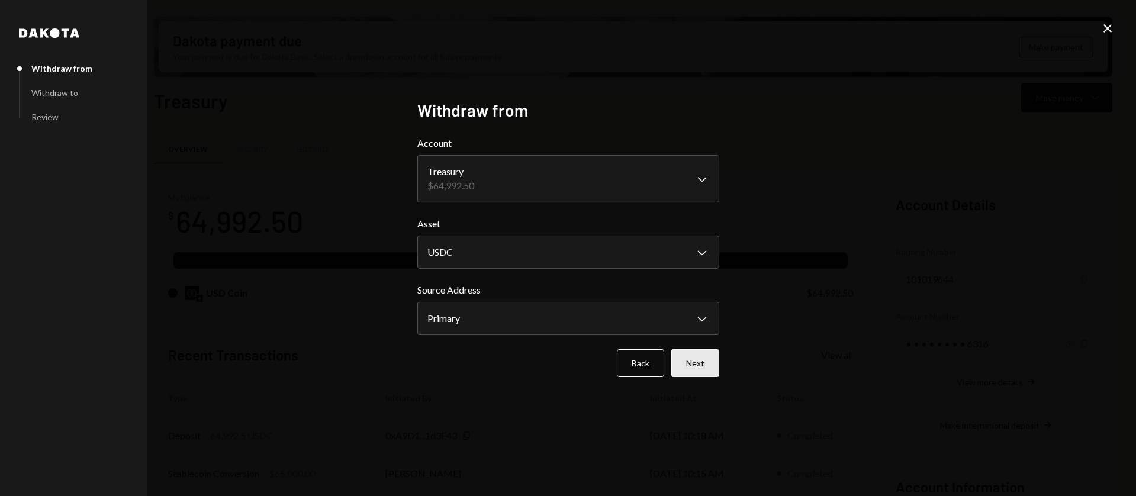
click at [699, 365] on button "Next" at bounding box center [695, 363] width 48 height 28
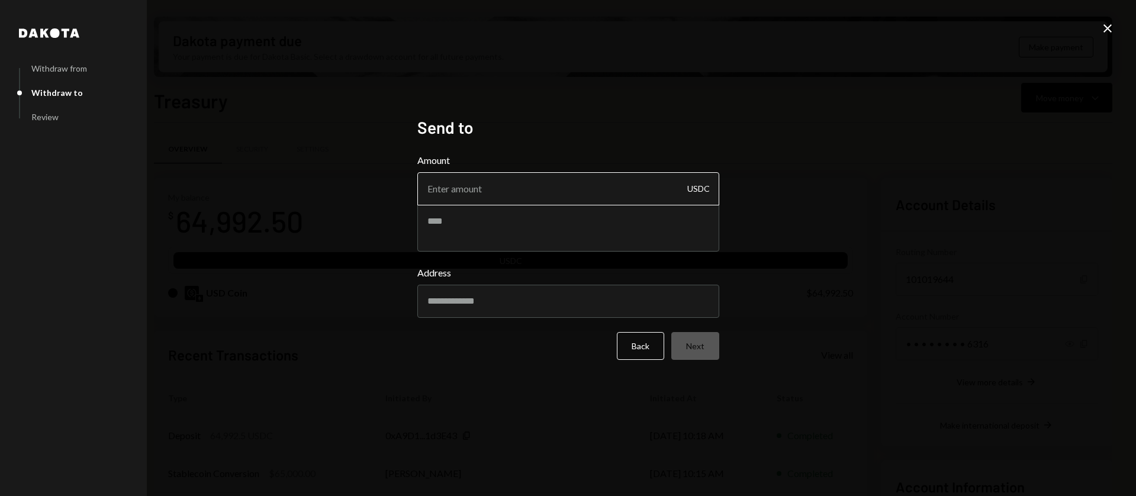
click at [503, 196] on input "Amount" at bounding box center [568, 188] width 302 height 33
type input "10"
click at [501, 234] on textarea at bounding box center [568, 227] width 302 height 47
type textarea "**********"
paste input "**********"
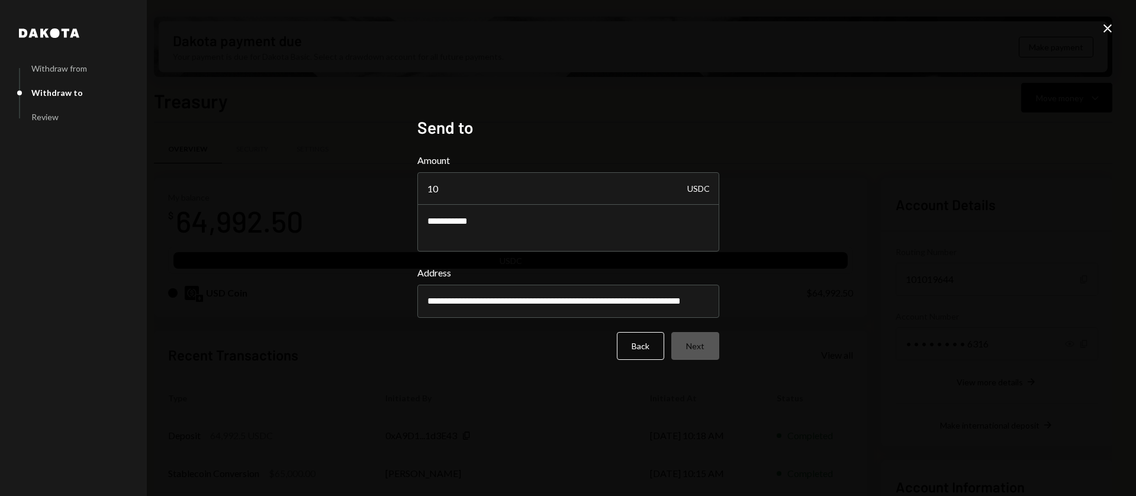
drag, startPoint x: 481, startPoint y: 303, endPoint x: 310, endPoint y: 291, distance: 171.6
click at [310, 291] on div "**********" at bounding box center [568, 248] width 1136 height 496
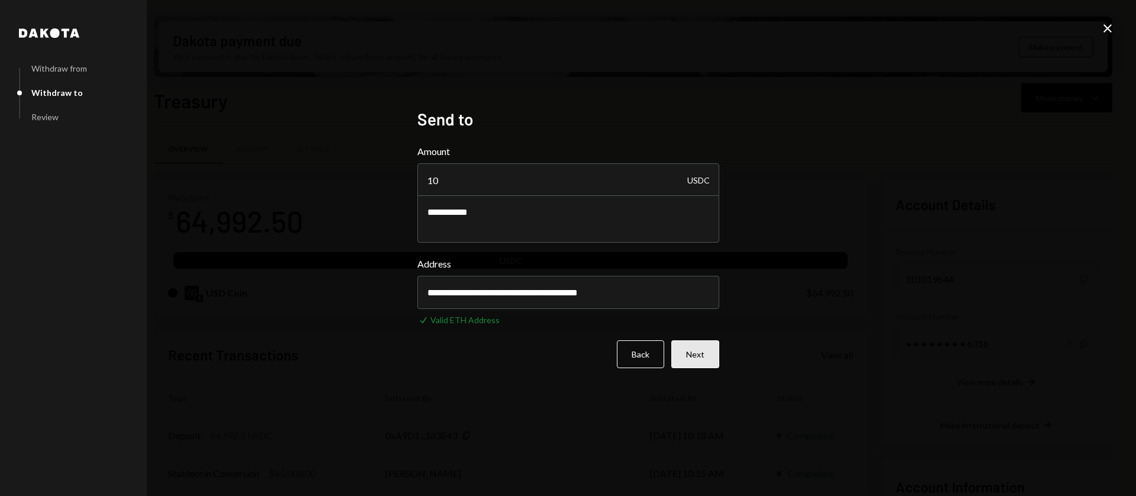
type input "**********"
click at [697, 351] on button "Next" at bounding box center [695, 354] width 48 height 28
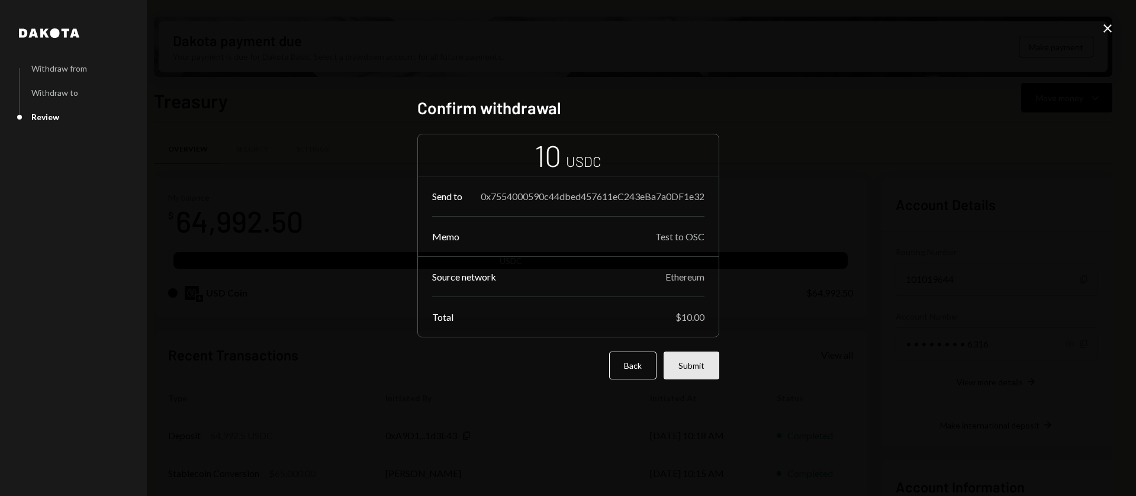
click at [696, 376] on button "Submit" at bounding box center [692, 366] width 56 height 28
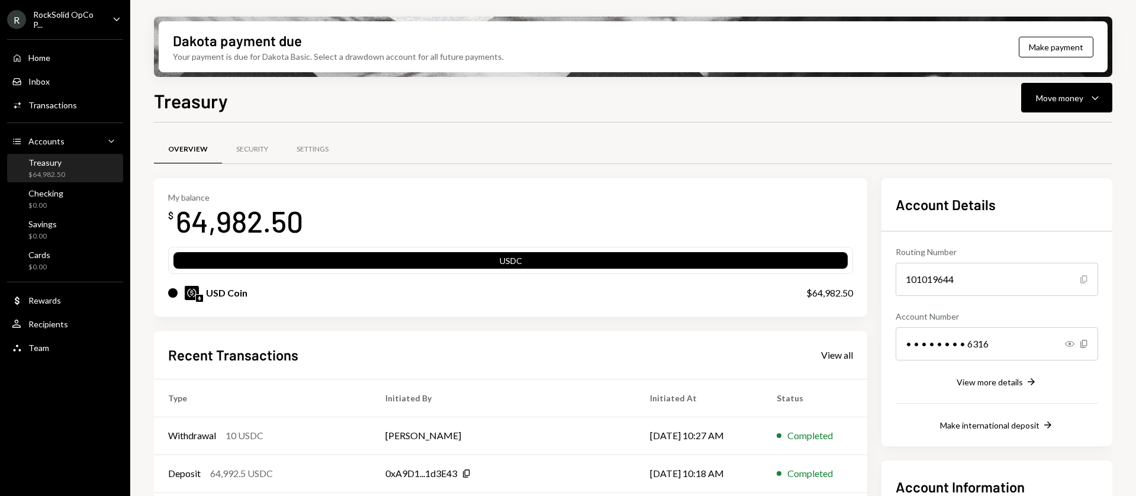
click at [1084, 275] on icon "Copy" at bounding box center [1083, 279] width 9 height 9
click at [1071, 345] on icon "Show" at bounding box center [1069, 343] width 9 height 9
click at [1086, 344] on icon "Copy" at bounding box center [1083, 343] width 9 height 9
